Goal: Information Seeking & Learning: Learn about a topic

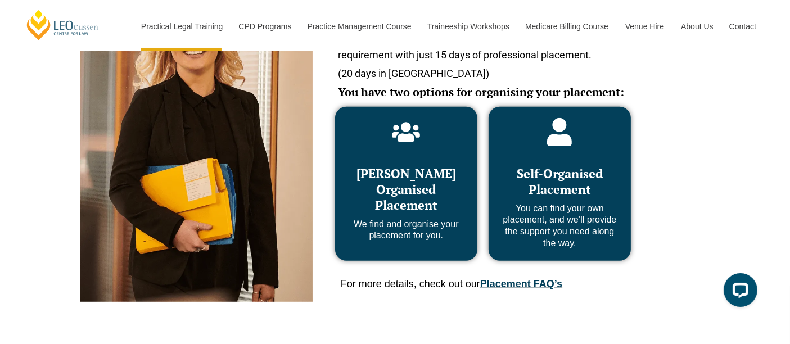
click at [534, 143] on div "Self-Organised Placement You can find your own placement, and we’ll provide the…" at bounding box center [560, 184] width 120 height 132
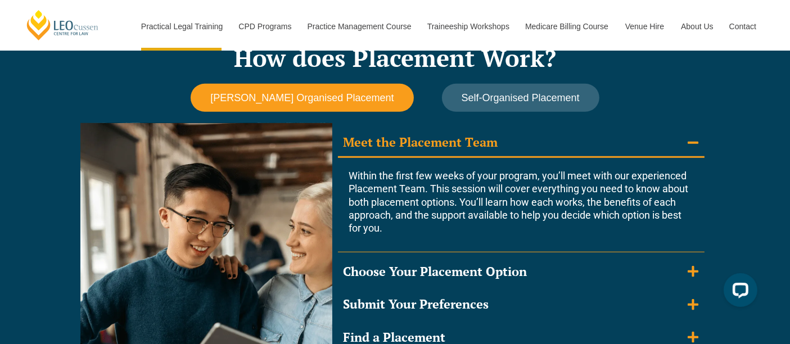
scroll to position [972, 0]
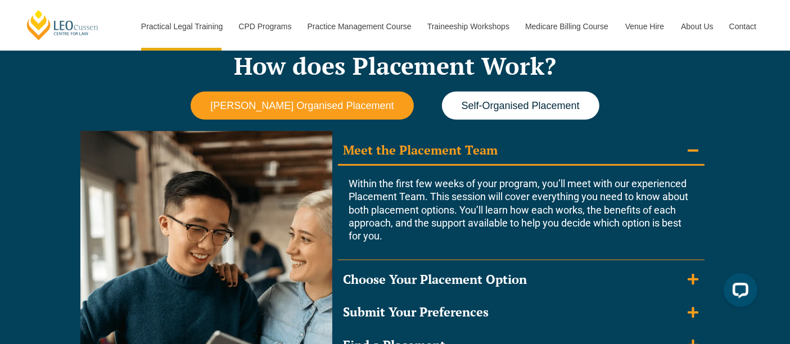
click at [529, 104] on span "Self-Organised Placement" at bounding box center [521, 106] width 118 height 12
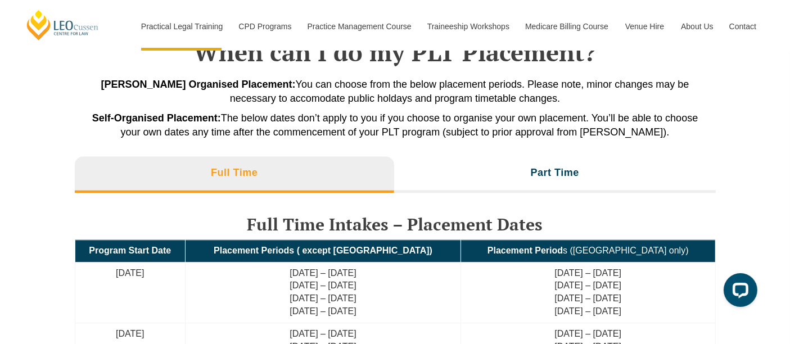
scroll to position [2442, 0]
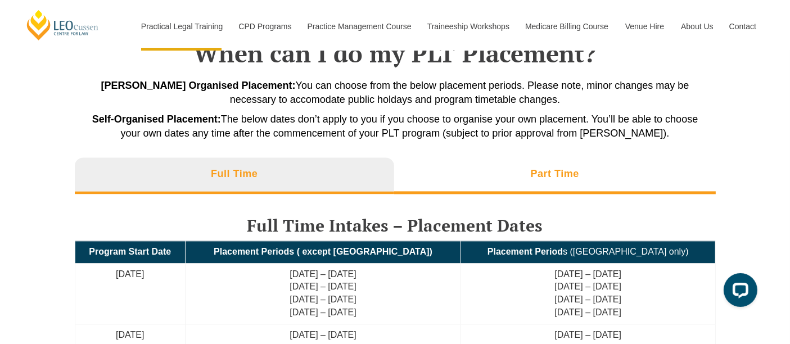
click at [475, 169] on li "Part Time" at bounding box center [555, 176] width 322 height 36
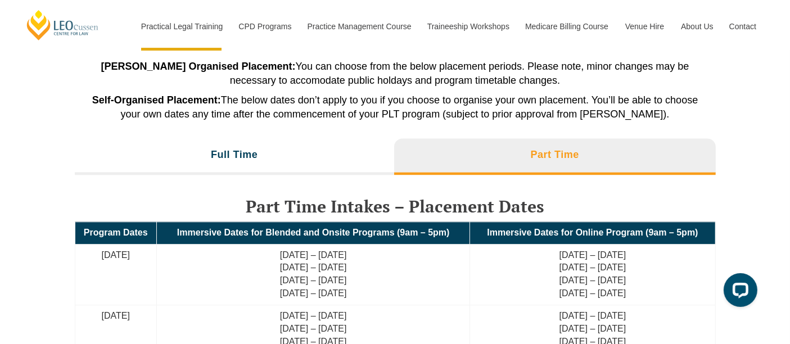
scroll to position [2462, 0]
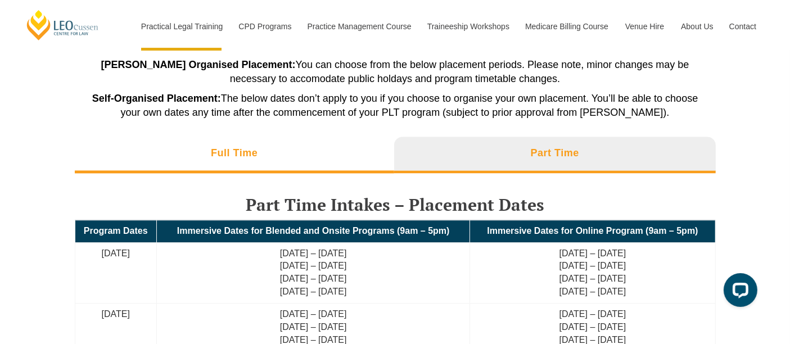
click at [331, 156] on li "Full Time" at bounding box center [235, 155] width 320 height 36
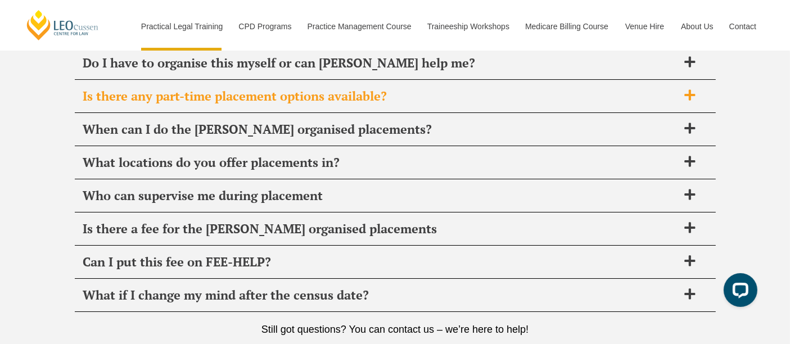
scroll to position [4068, 0]
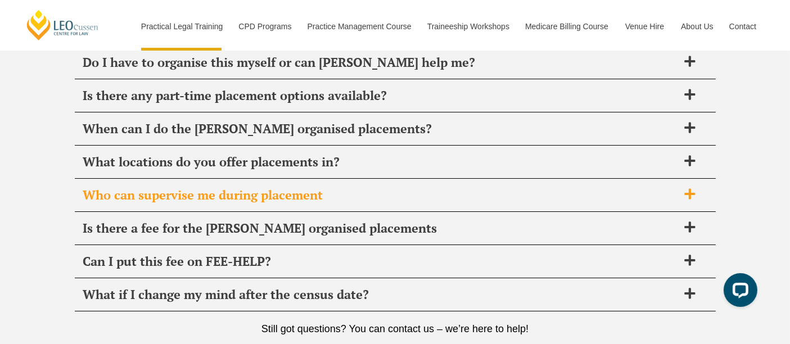
click at [289, 179] on div "Who can supervise me during placement" at bounding box center [395, 195] width 641 height 33
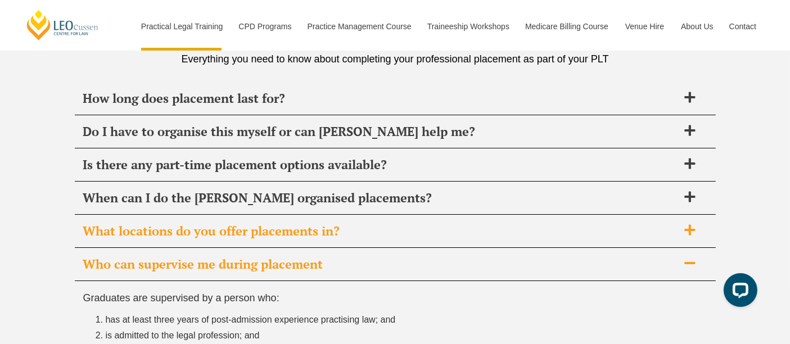
scroll to position [3995, 0]
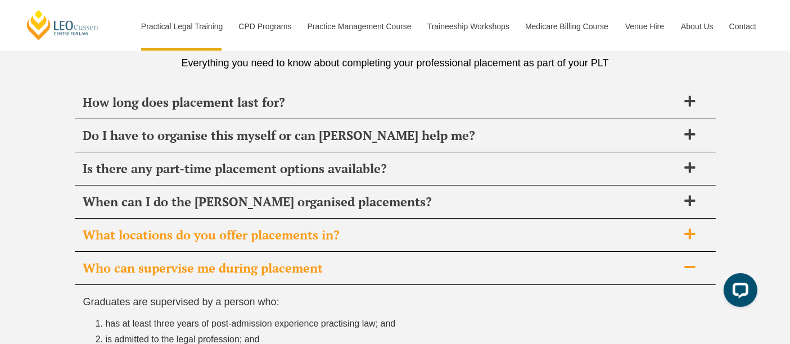
click at [296, 152] on div "Is there any part-time placement options available?" at bounding box center [395, 168] width 641 height 33
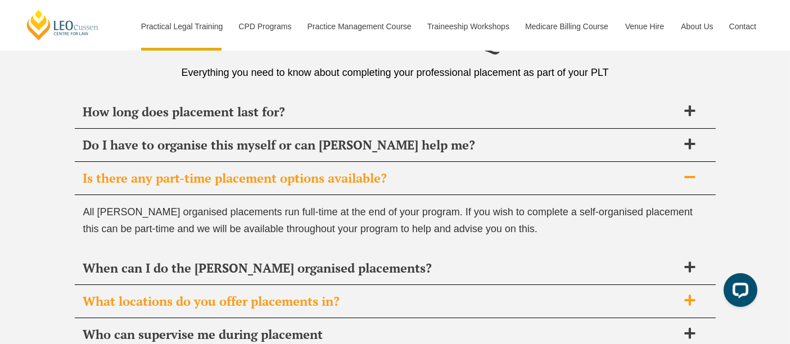
scroll to position [3976, 0]
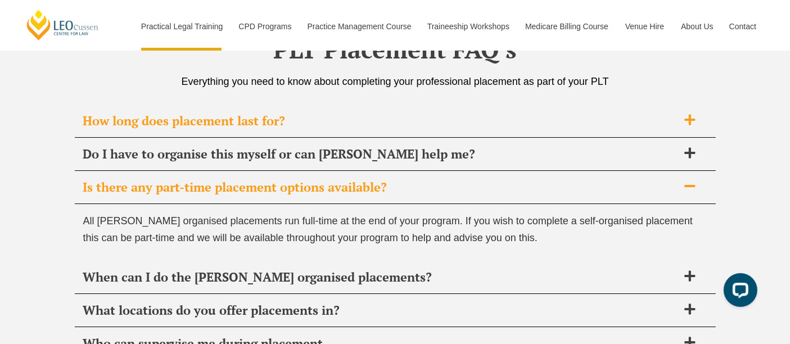
click at [307, 113] on span "How long does placement last for?" at bounding box center [380, 121] width 595 height 16
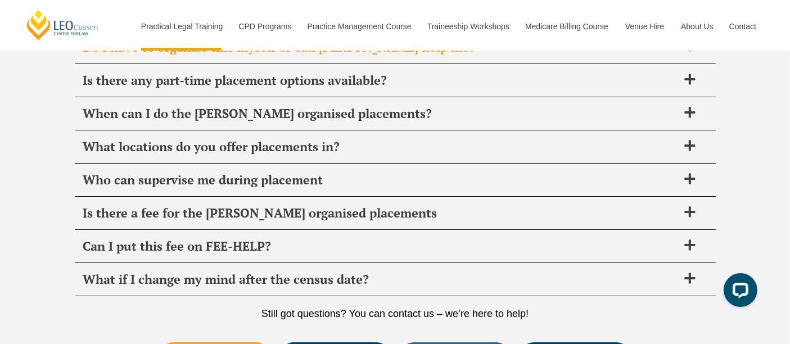
scroll to position [4197, 0]
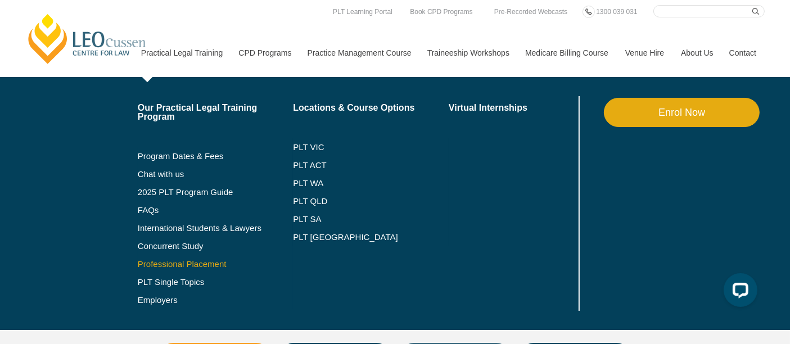
click at [164, 262] on link "Professional Placement" at bounding box center [216, 264] width 156 height 9
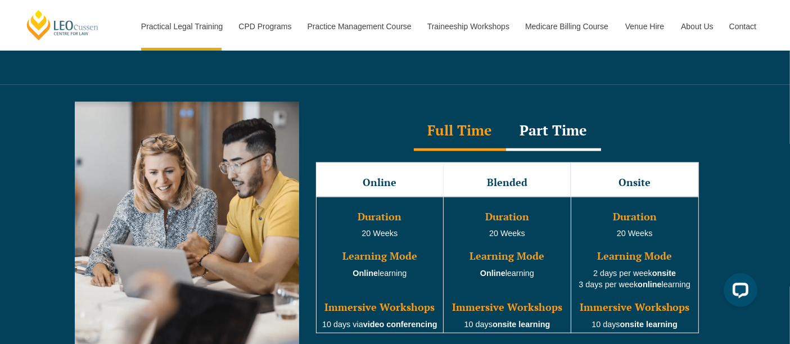
scroll to position [1019, 0]
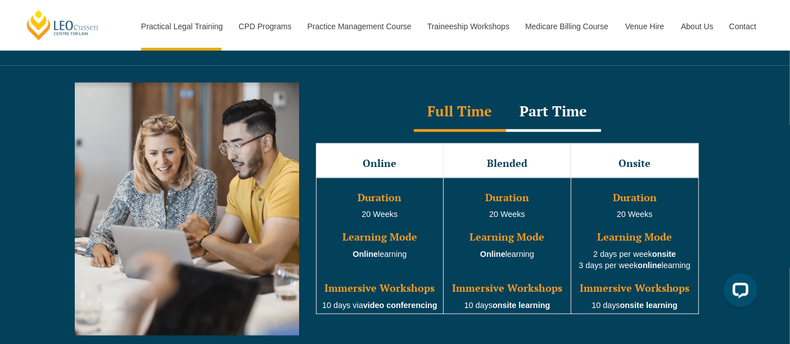
click at [557, 93] on div "Part Time" at bounding box center [553, 112] width 95 height 39
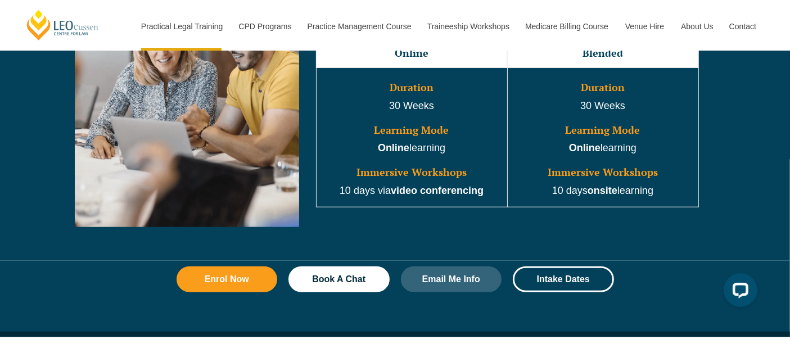
scroll to position [1181, 0]
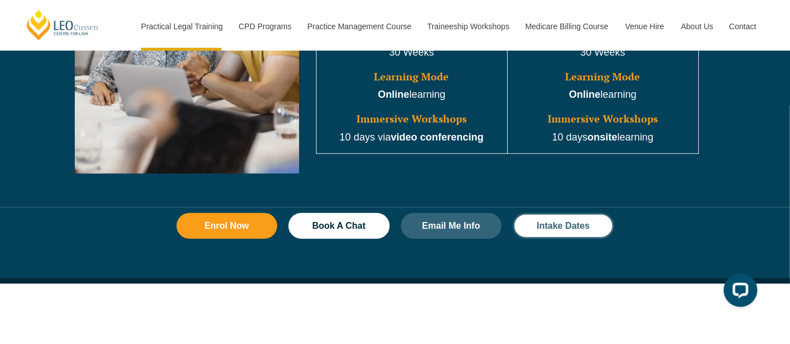
click at [535, 213] on link "Intake Dates" at bounding box center [563, 226] width 101 height 26
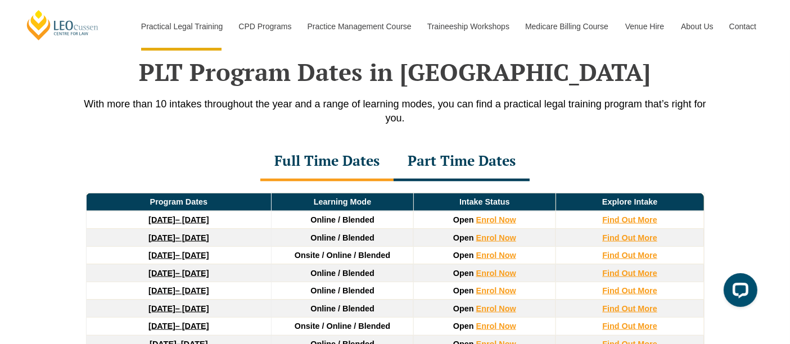
scroll to position [1466, 0]
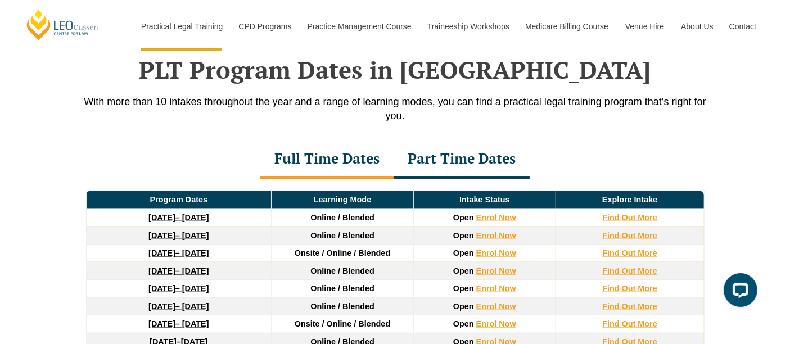
click at [442, 153] on div "Part Time Dates" at bounding box center [462, 159] width 136 height 39
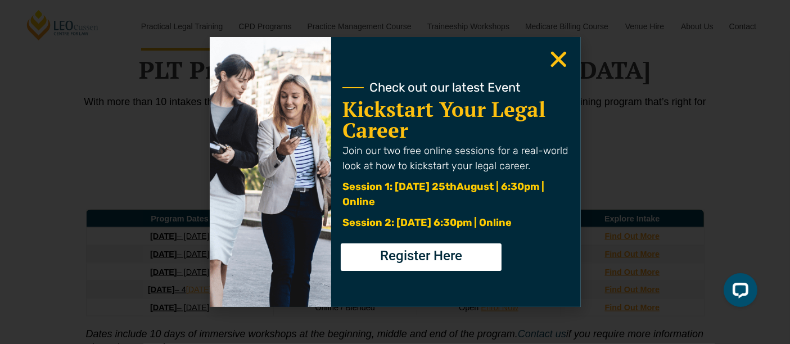
click at [552, 59] on icon "Close" at bounding box center [559, 59] width 22 height 22
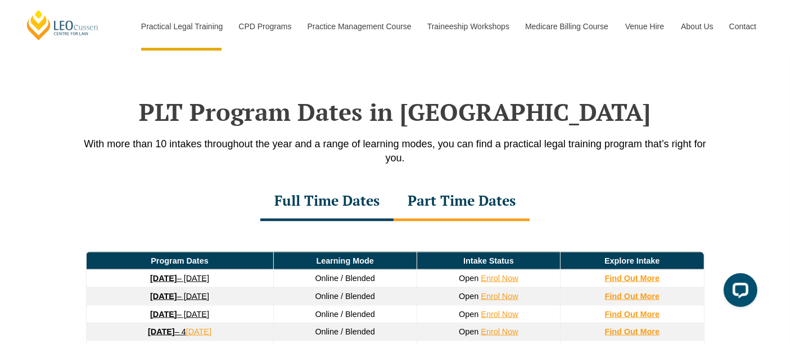
scroll to position [1422, 0]
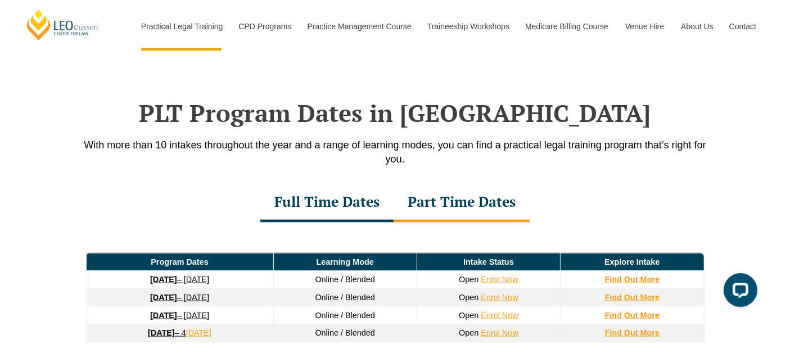
click at [379, 200] on div "Full Time Dates" at bounding box center [326, 202] width 133 height 39
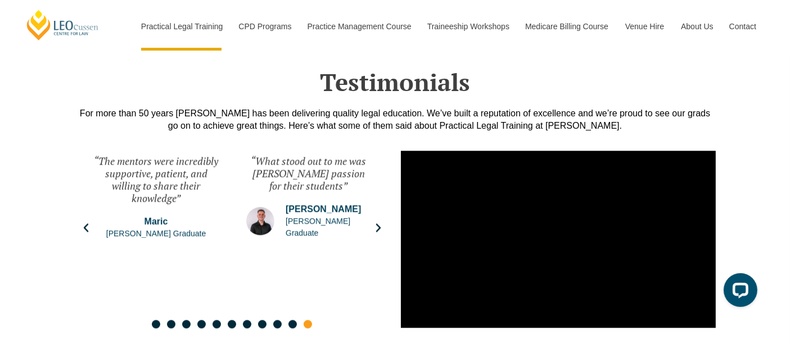
scroll to position [2697, 0]
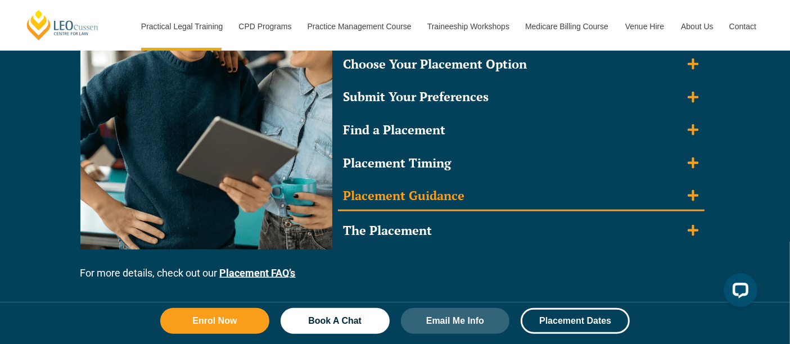
click at [426, 194] on div "Placement Guidance" at bounding box center [405, 196] width 122 height 16
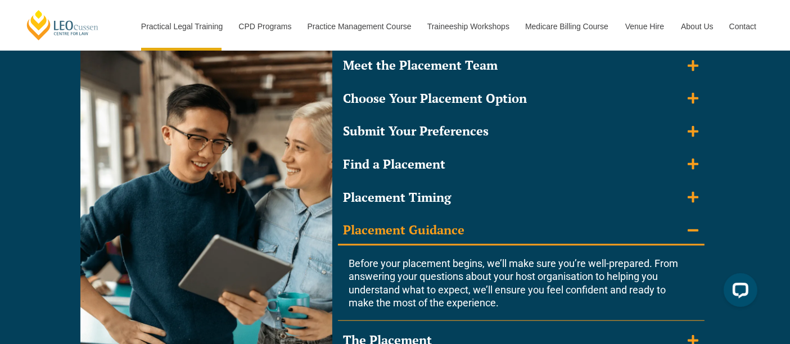
scroll to position [1050, 0]
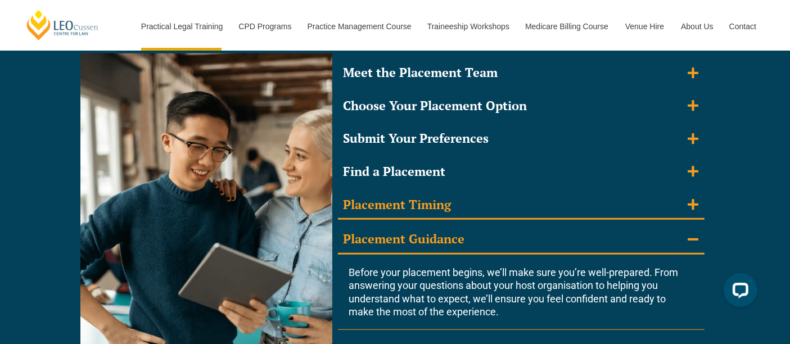
click at [493, 211] on summary "Placement Timing" at bounding box center [521, 205] width 367 height 29
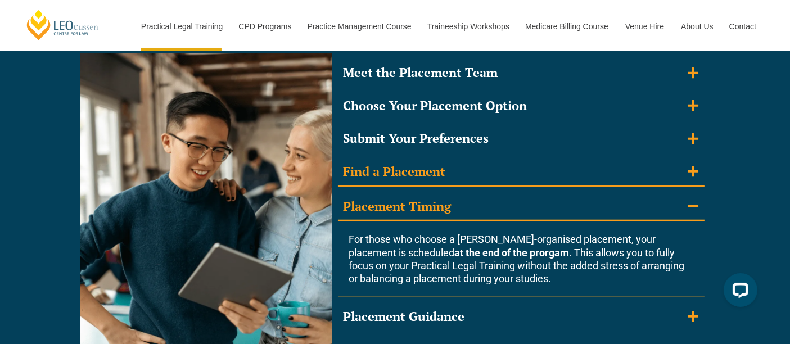
click at [505, 174] on summary "Find a Placement" at bounding box center [521, 172] width 367 height 29
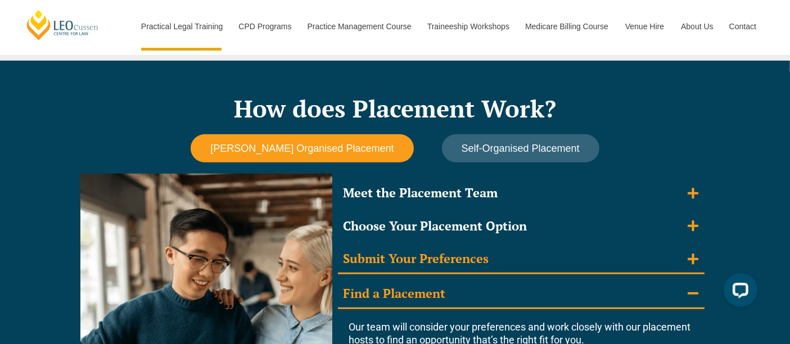
scroll to position [930, 0]
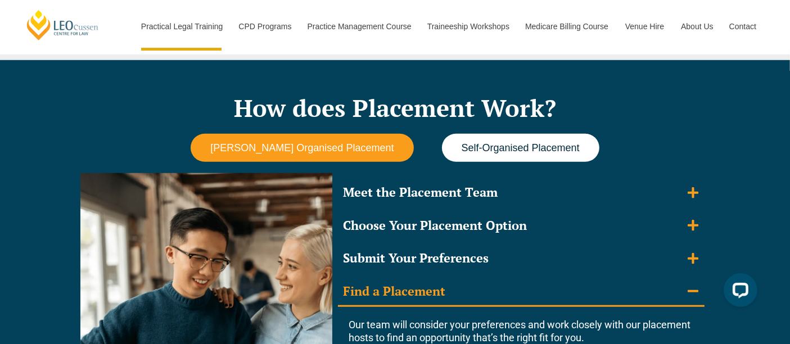
click at [505, 152] on span "Self-Organised Placement" at bounding box center [521, 148] width 118 height 12
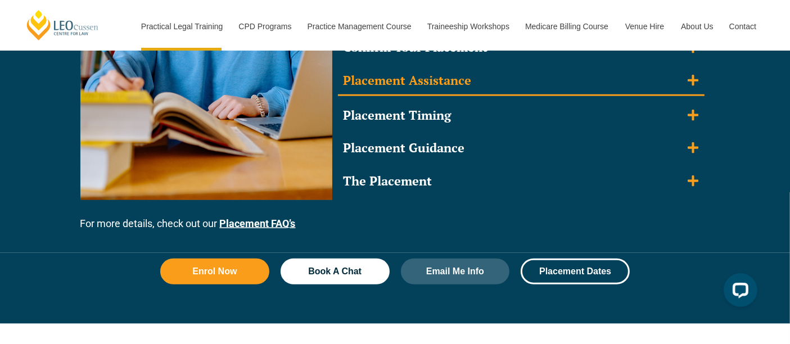
scroll to position [1238, 0]
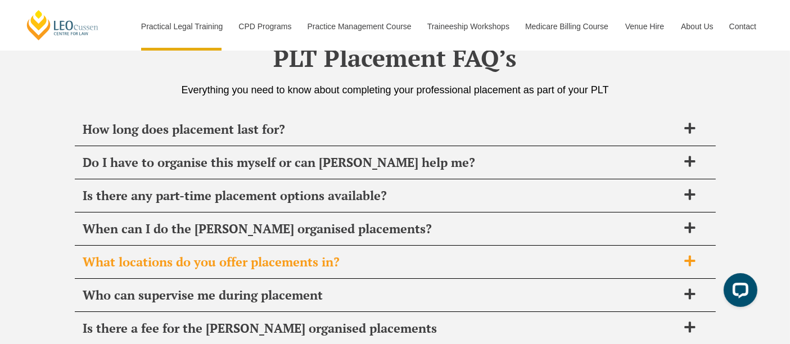
scroll to position [3966, 0]
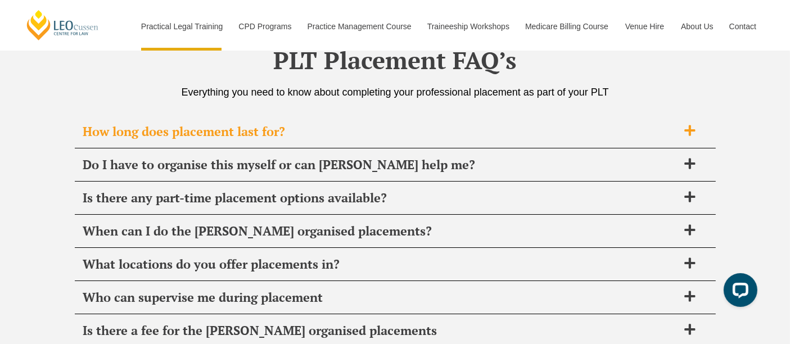
click at [294, 133] on span "How long does placement last for?" at bounding box center [380, 132] width 595 height 16
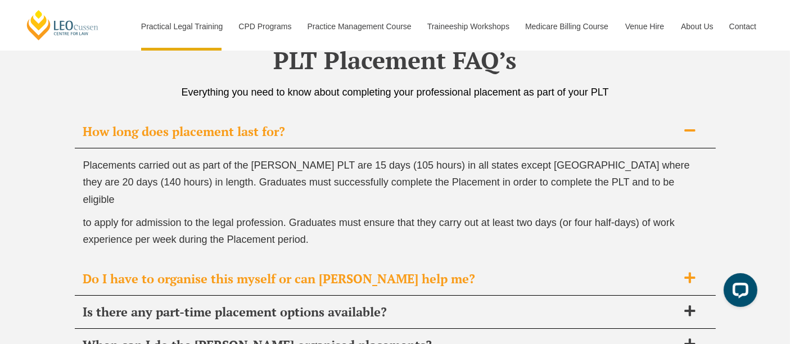
click at [250, 271] on span "Do I have to organise this myself or can [PERSON_NAME] help me?" at bounding box center [380, 279] width 595 height 16
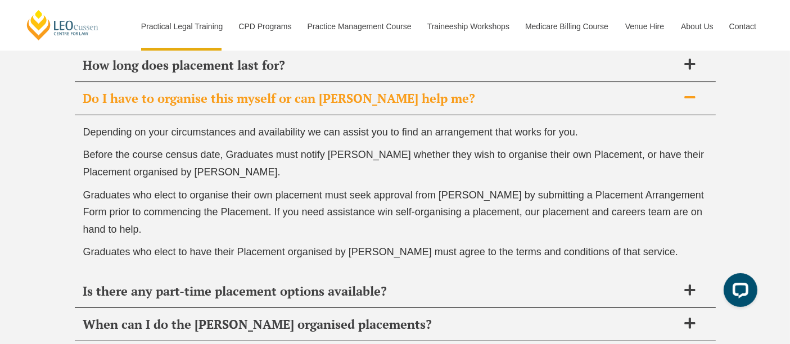
scroll to position [4037, 0]
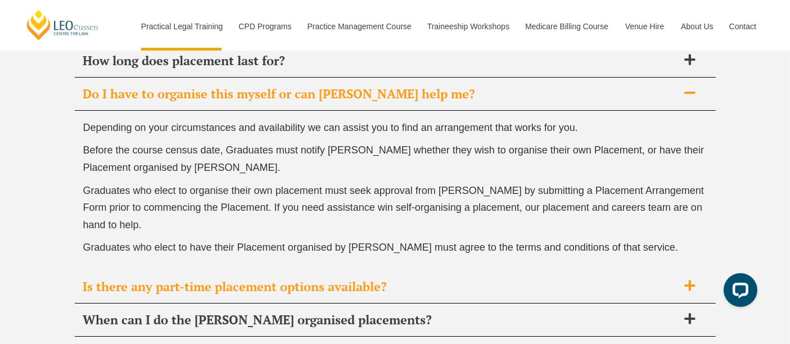
click at [244, 291] on div "Is there any part-time placement options available?" at bounding box center [395, 287] width 641 height 33
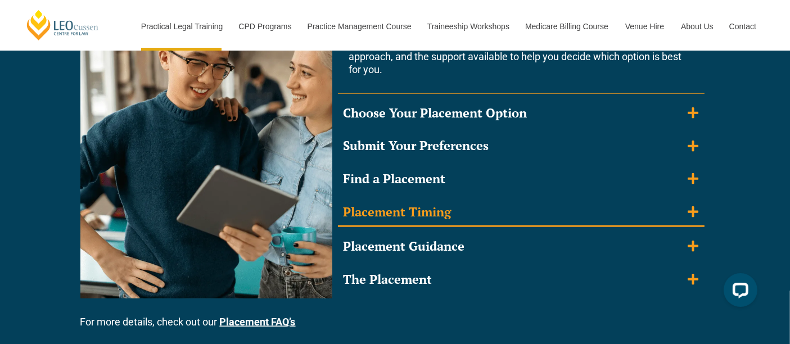
scroll to position [996, 0]
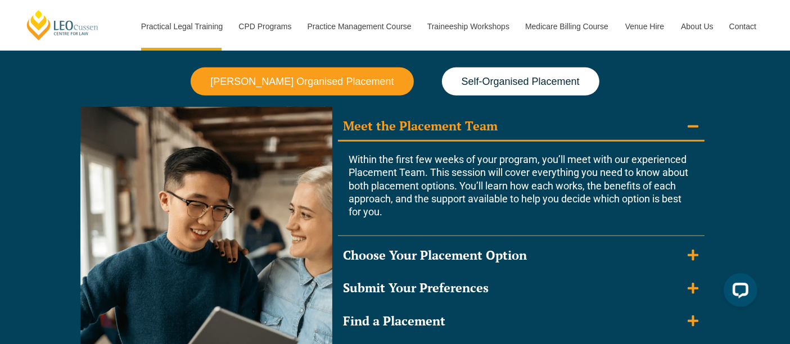
click at [507, 92] on button "Self-Organised Placement" at bounding box center [521, 82] width 158 height 29
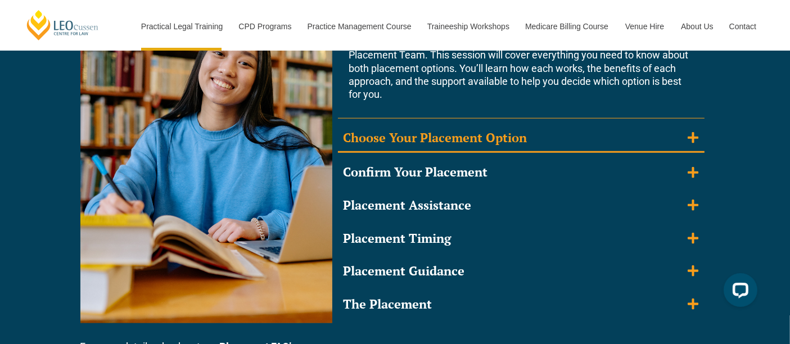
scroll to position [1115, 0]
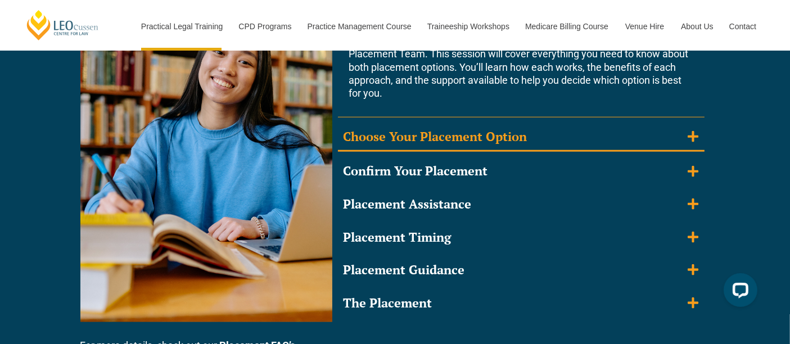
click at [487, 137] on div "Choose Your Placement Option" at bounding box center [436, 137] width 184 height 16
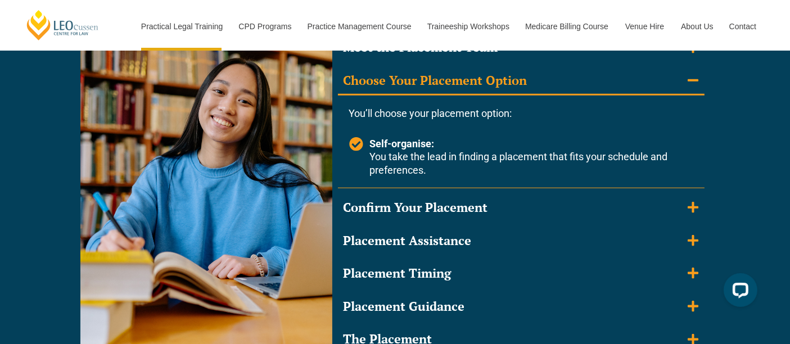
scroll to position [1075, 0]
click at [455, 188] on div "Meet the Placement Team Within the first few weeks of your program, you’ll meet…" at bounding box center [521, 194] width 367 height 320
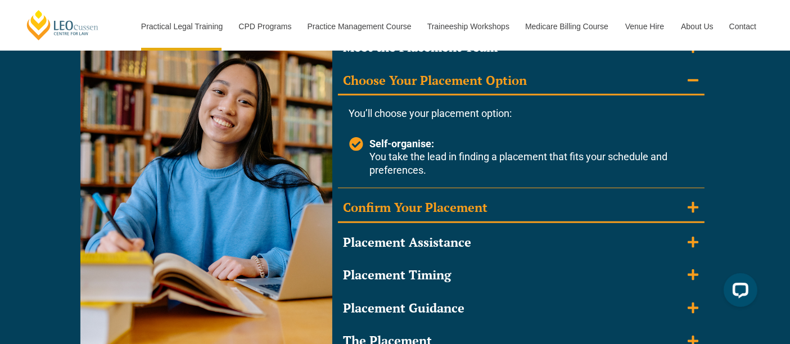
click at [451, 205] on div "Confirm Your Placement" at bounding box center [416, 208] width 145 height 16
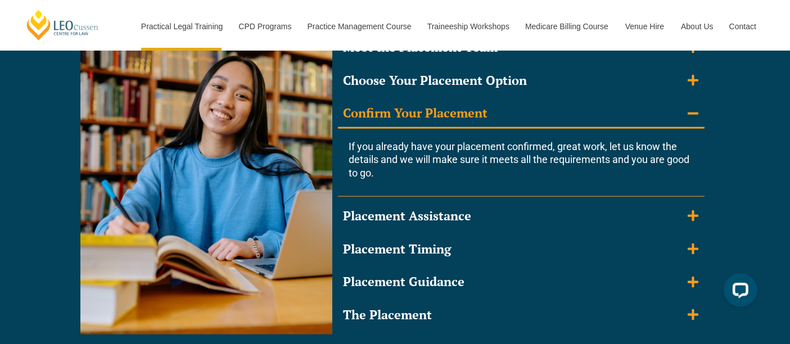
click at [451, 205] on summary "Placement Assistance" at bounding box center [521, 217] width 367 height 28
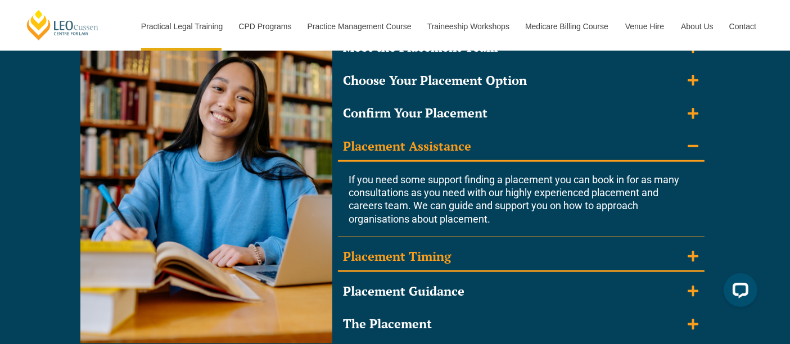
click at [429, 266] on summary "Placement Timing" at bounding box center [521, 257] width 367 height 29
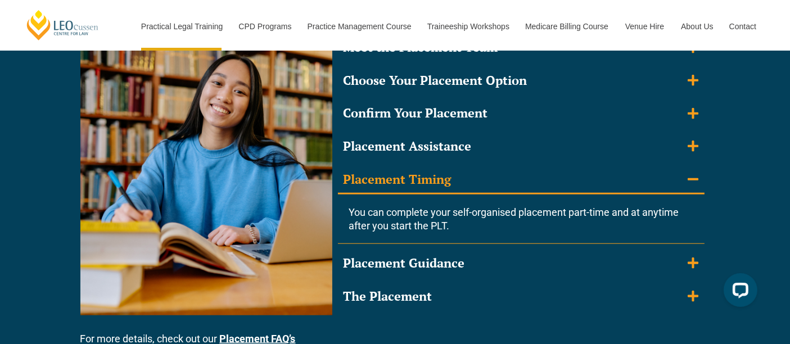
click at [429, 266] on div "Placement Guidance" at bounding box center [405, 263] width 122 height 16
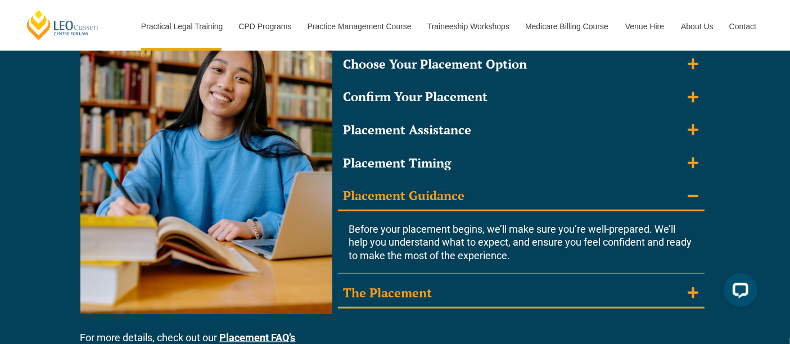
scroll to position [1098, 0]
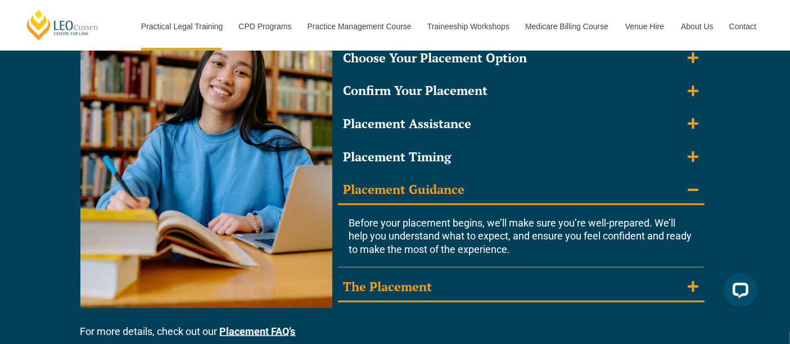
click at [470, 290] on summary "The Placement" at bounding box center [521, 287] width 367 height 29
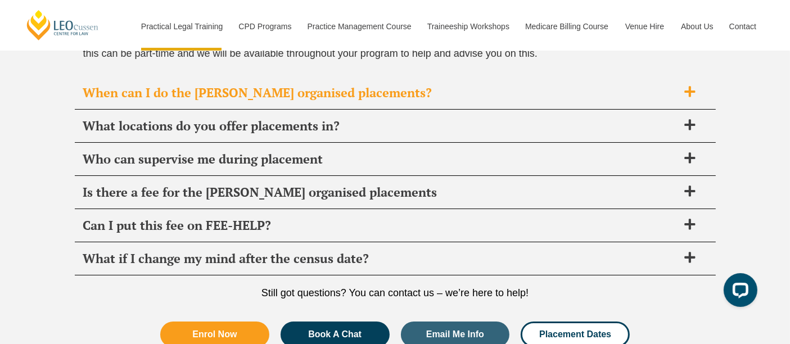
scroll to position [4288, 0]
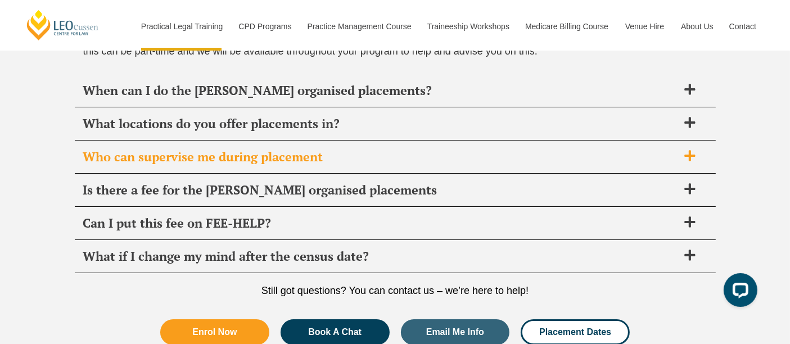
click at [330, 151] on span "Who can supervise me during placement" at bounding box center [380, 157] width 595 height 16
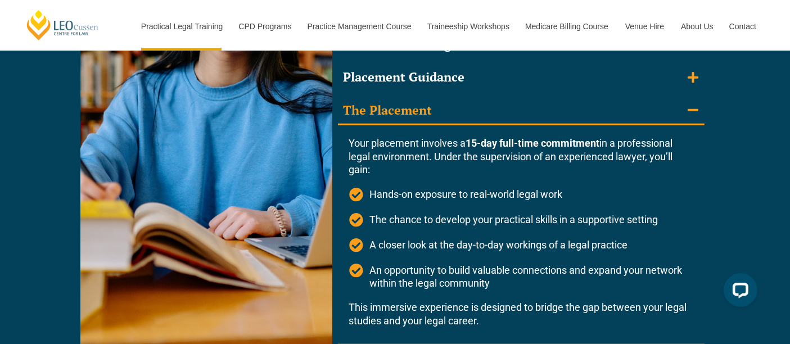
scroll to position [1212, 0]
